Goal: Navigation & Orientation: Find specific page/section

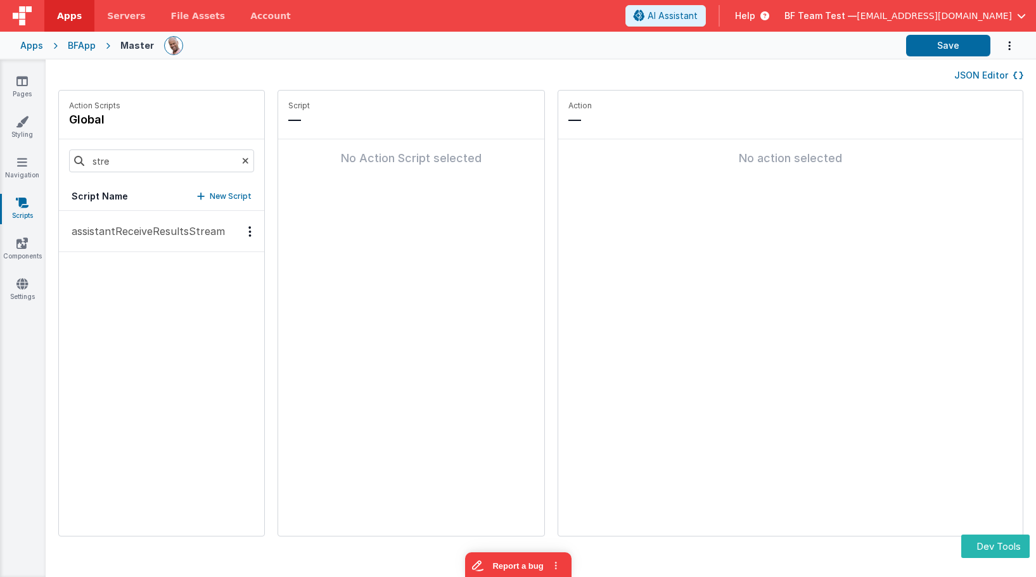
drag, startPoint x: 132, startPoint y: 231, endPoint x: 177, endPoint y: 217, distance: 47.9
click at [132, 231] on p "assistantReceiveResultsStream" at bounding box center [144, 231] width 161 height 15
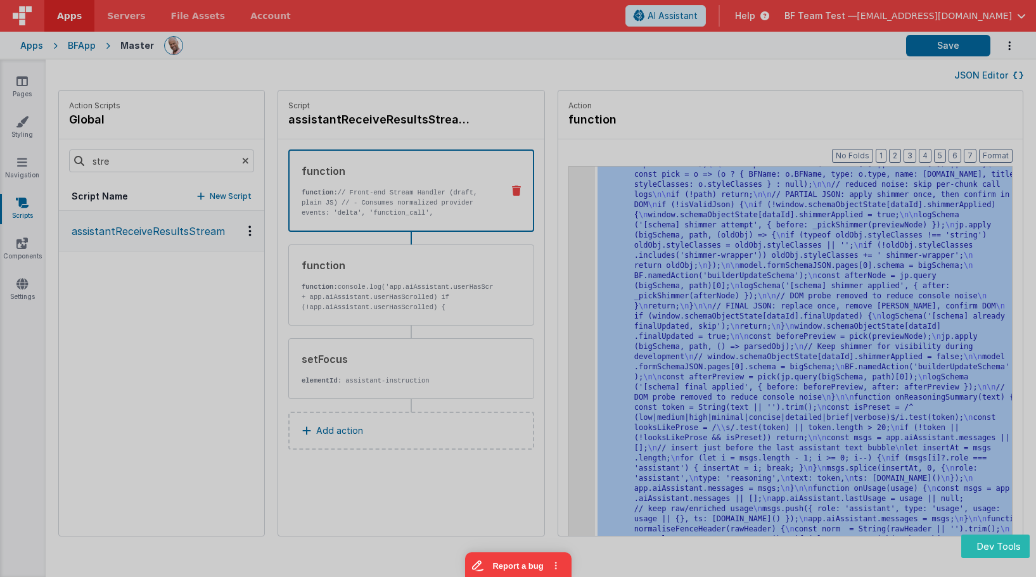
scroll to position [4357, 0]
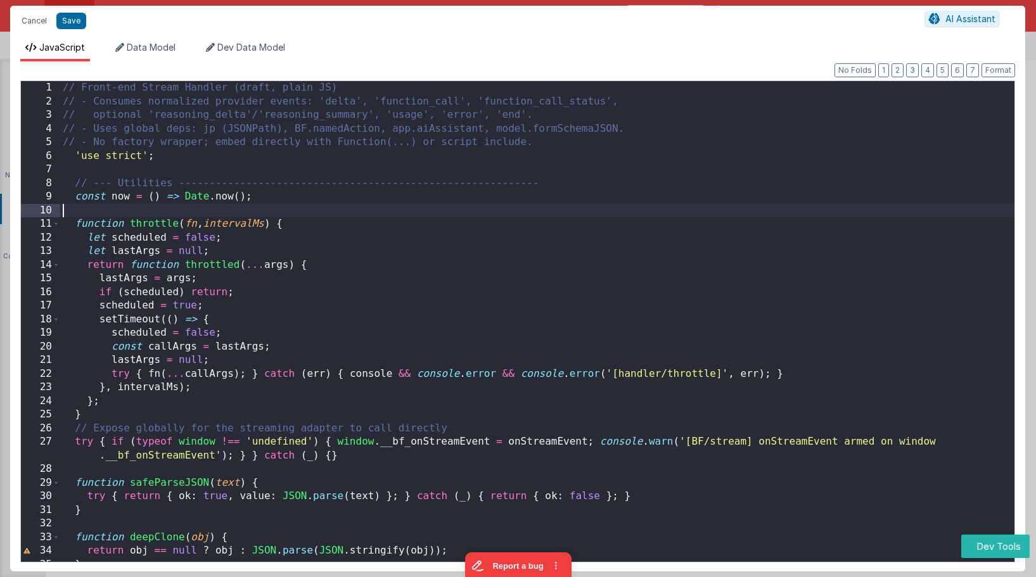
click at [560, 207] on div "// Front-end Stream Handler (draft, plain JS) // - Consumes normalized provider…" at bounding box center [537, 339] width 954 height 516
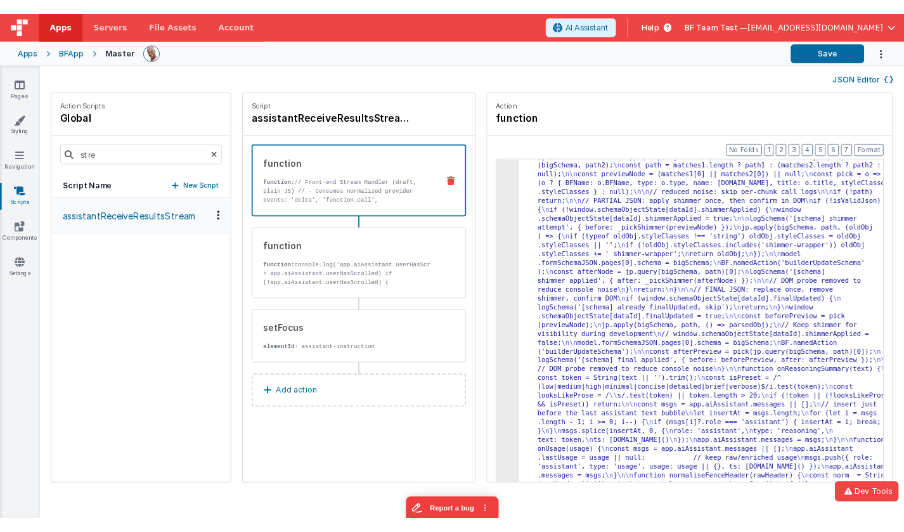
scroll to position [4155, 0]
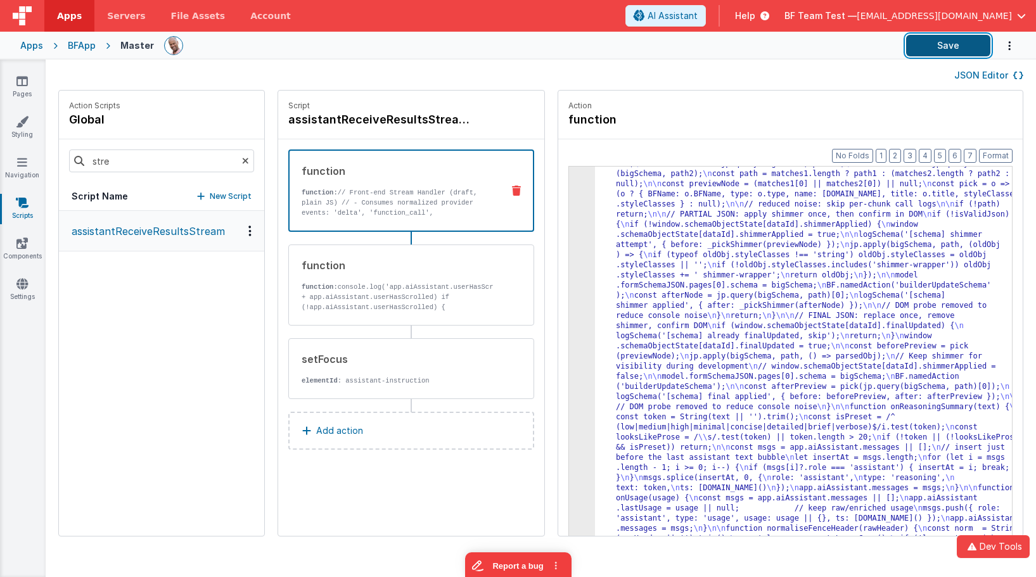
click at [897, 41] on button "Save" at bounding box center [948, 46] width 84 height 22
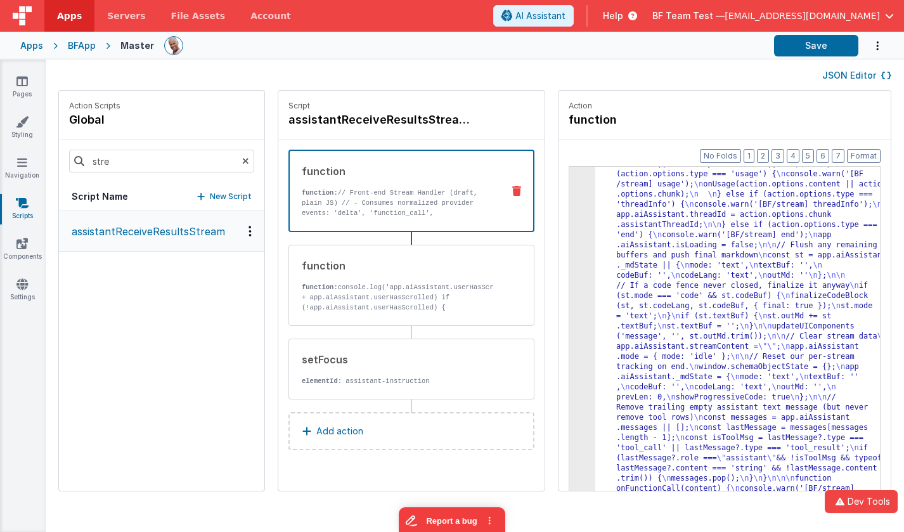
click at [34, 23] on div at bounding box center [22, 16] width 44 height 32
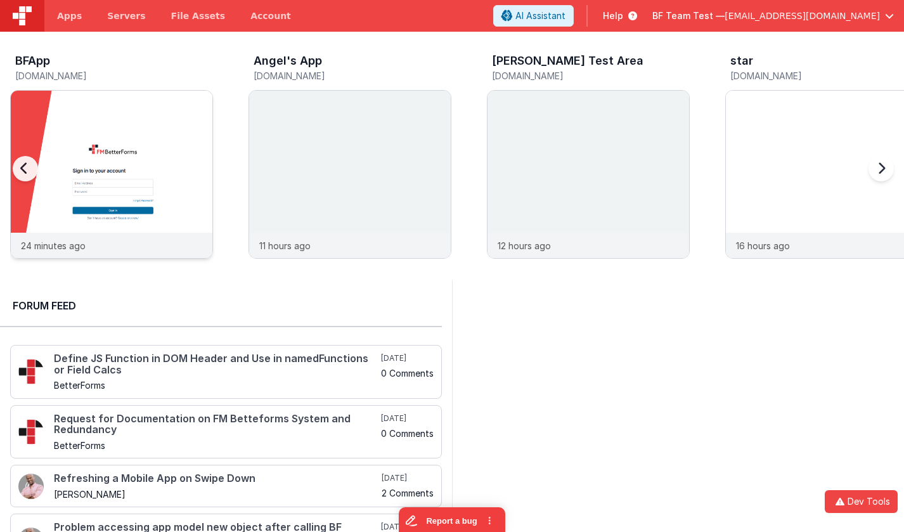
click at [100, 138] on img at bounding box center [112, 192] width 202 height 202
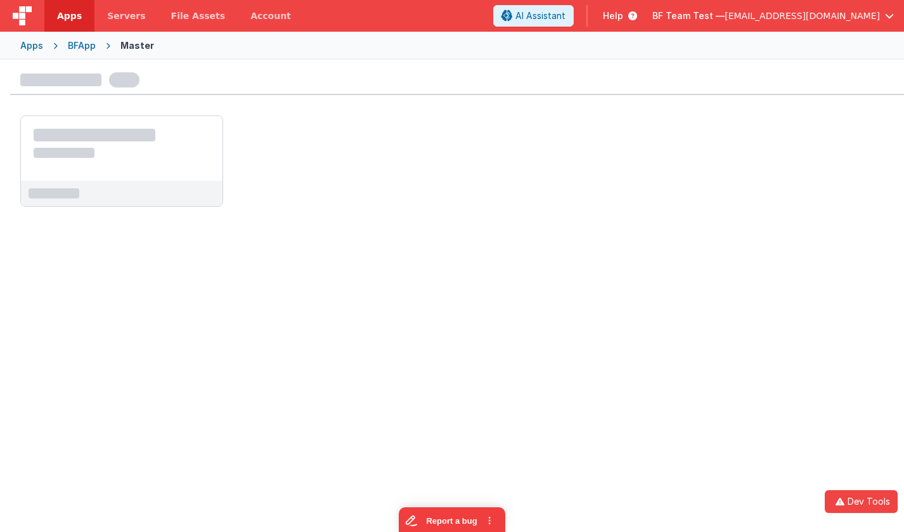
click at [167, 128] on div at bounding box center [122, 148] width 202 height 65
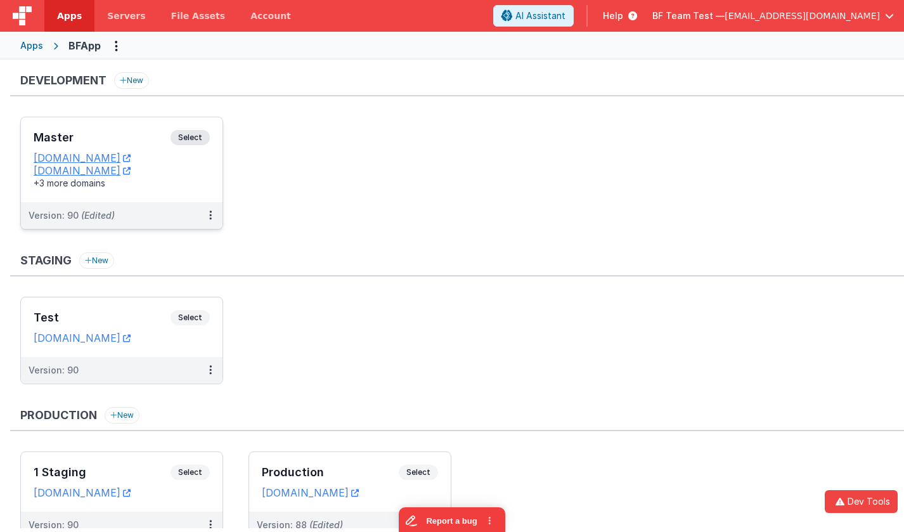
click at [167, 128] on div "Master Select URLs [DOMAIN_NAME] [DOMAIN_NAME] +3 more domains" at bounding box center [122, 159] width 202 height 85
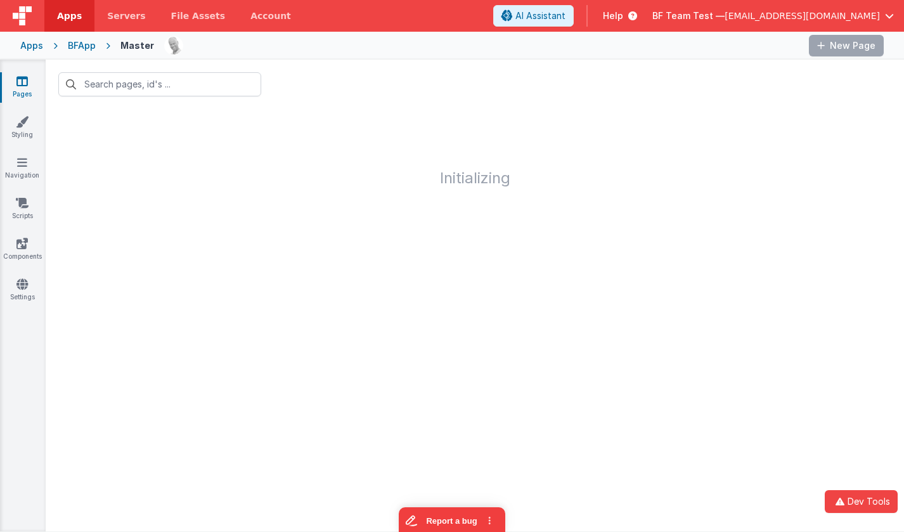
click at [38, 42] on div "Apps" at bounding box center [31, 45] width 23 height 13
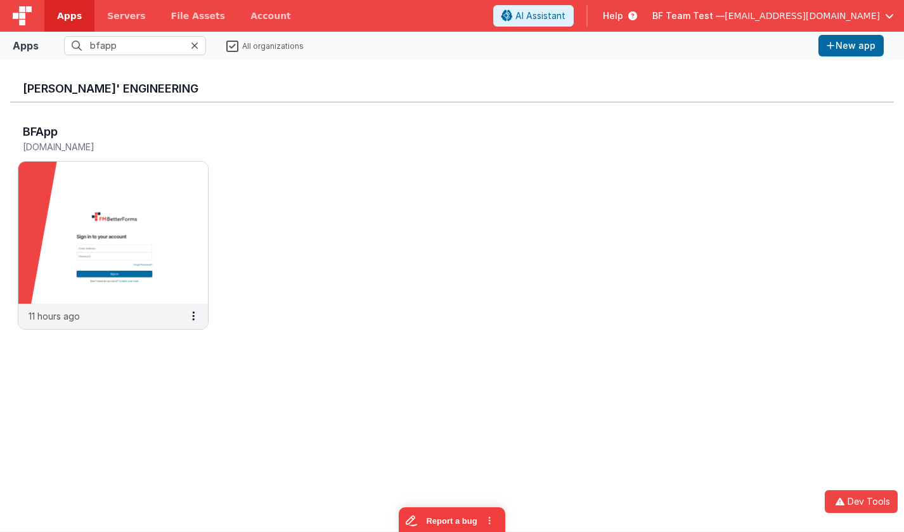
click at [29, 24] on img at bounding box center [22, 15] width 19 height 19
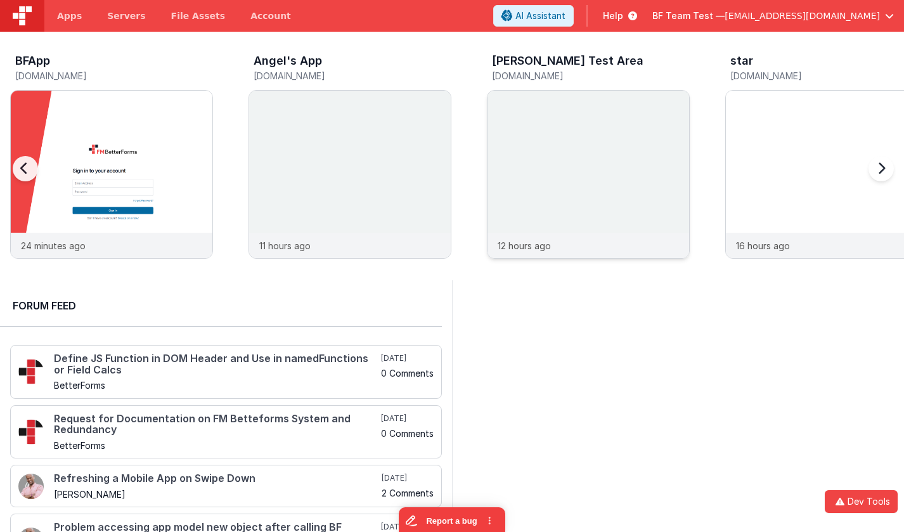
click at [560, 124] on img at bounding box center [588, 192] width 202 height 202
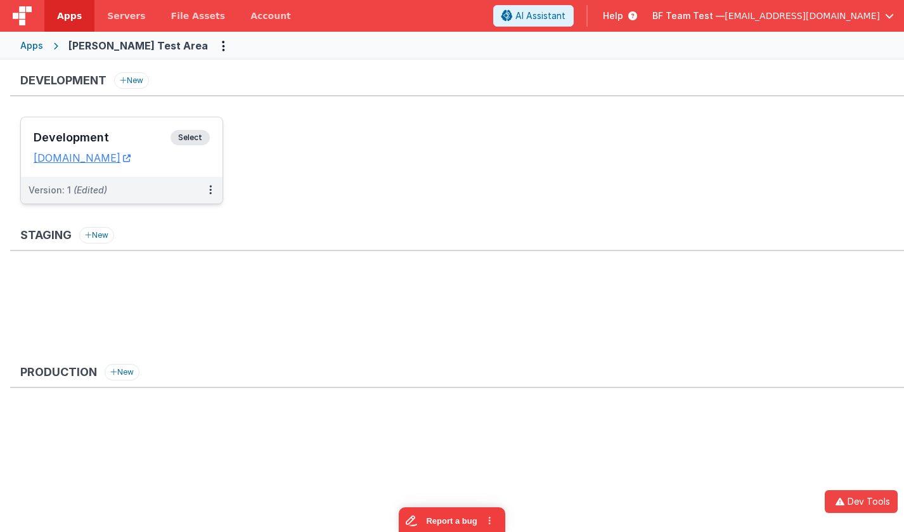
click at [195, 135] on span "Select" at bounding box center [189, 137] width 39 height 15
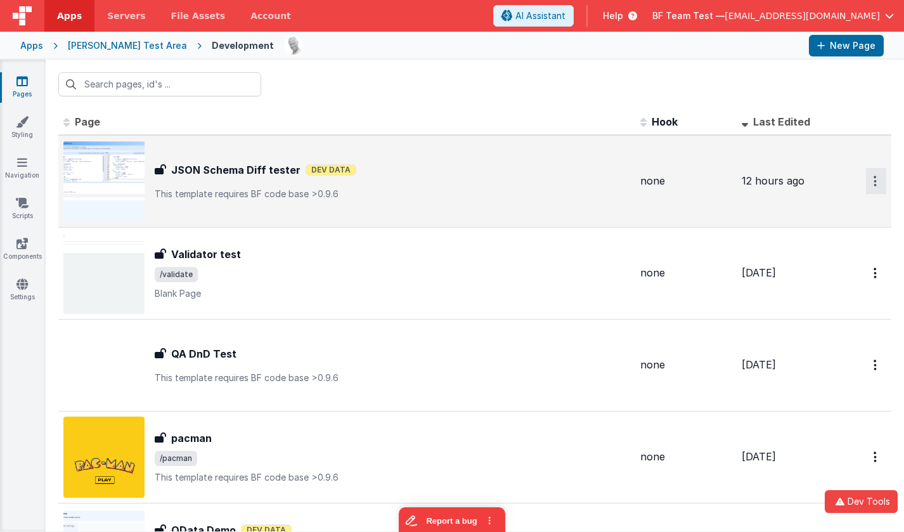
click at [875, 176] on icon "Options" at bounding box center [874, 181] width 3 height 11
click at [832, 231] on link "Preview" at bounding box center [830, 233] width 112 height 23
click at [28, 45] on div "Apps" at bounding box center [31, 45] width 23 height 13
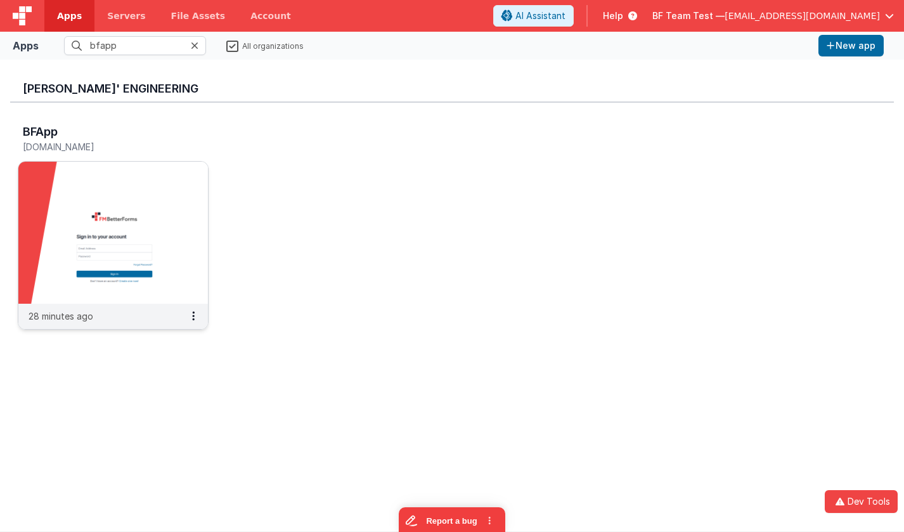
click at [112, 228] on img at bounding box center [112, 233] width 189 height 142
